Goal: Navigation & Orientation: Find specific page/section

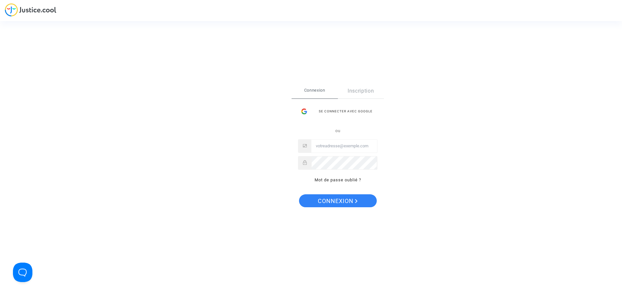
type input "[EMAIL_ADDRESS][DOMAIN_NAME]"
click at [349, 201] on span "Connexion" at bounding box center [338, 201] width 40 height 14
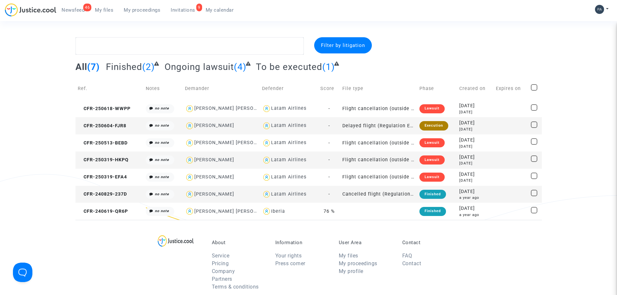
click at [184, 8] on span "Invitations" at bounding box center [183, 10] width 25 height 6
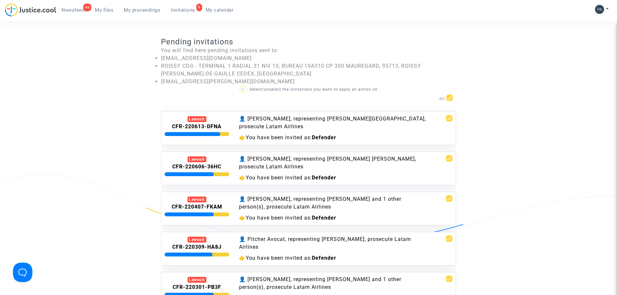
click at [66, 7] on span "Newsfeed" at bounding box center [73, 10] width 23 height 6
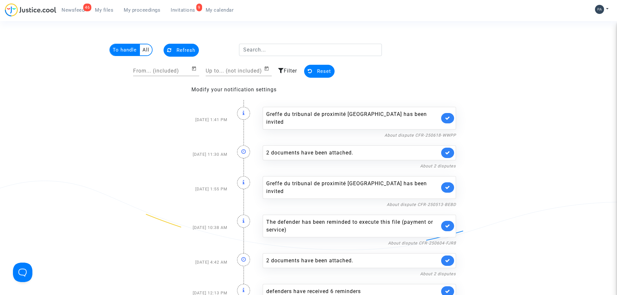
click at [179, 11] on span "Invitations" at bounding box center [183, 10] width 25 height 6
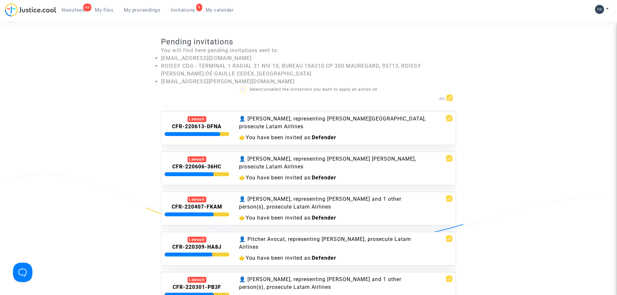
click at [107, 9] on span "My files" at bounding box center [104, 10] width 18 height 6
